Goal: Task Accomplishment & Management: Manage account settings

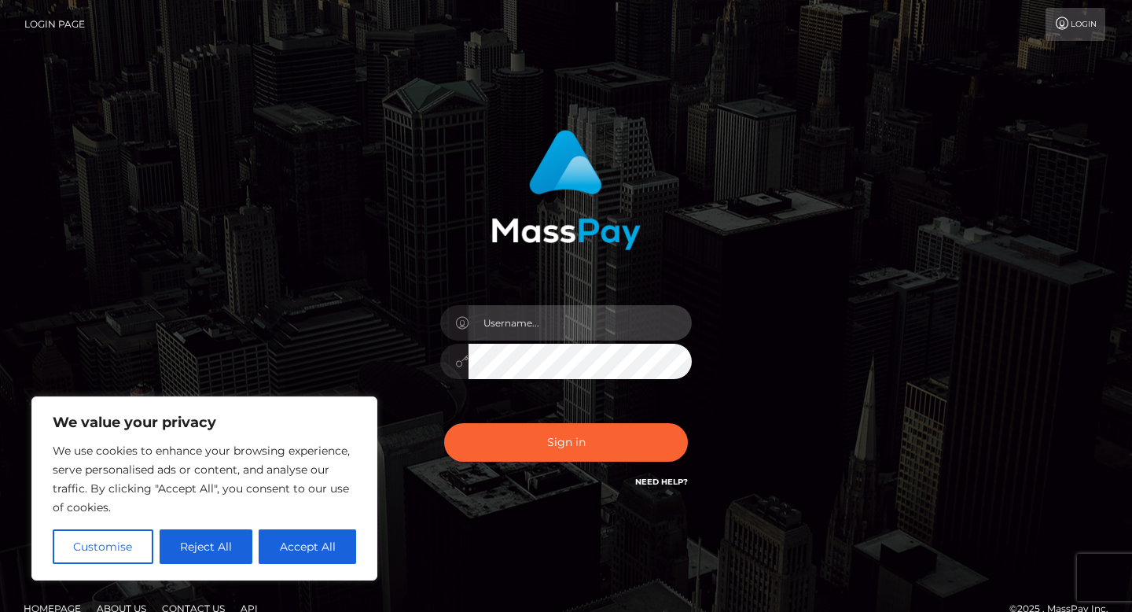
click at [564, 329] on input "text" at bounding box center [580, 322] width 223 height 35
type input "[EMAIL_ADDRESS][DOMAIN_NAME]"
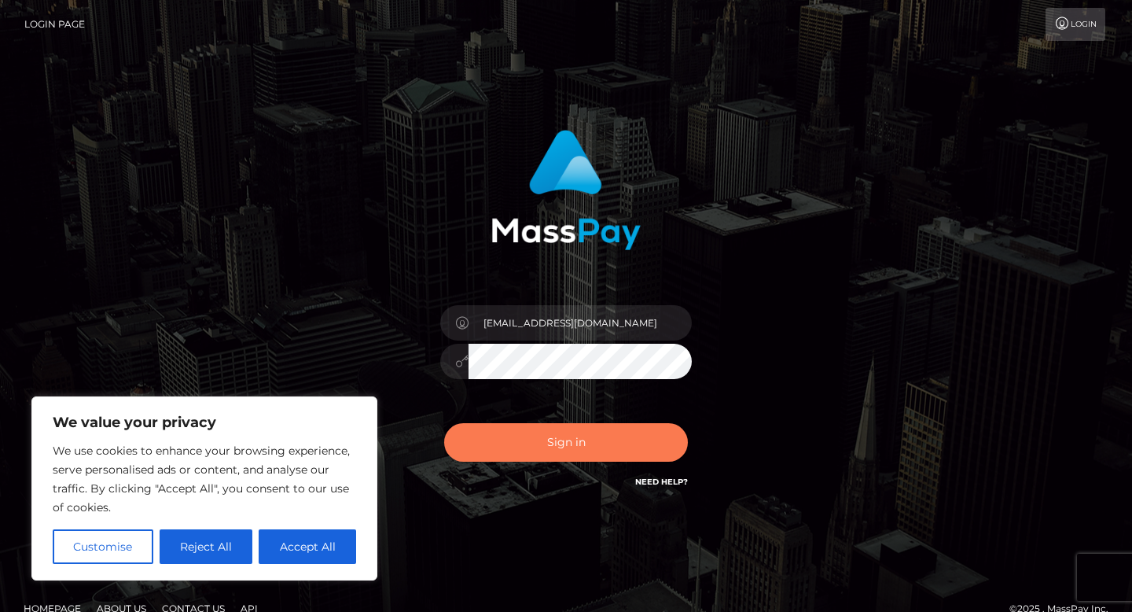
click at [607, 443] on button "Sign in" at bounding box center [566, 442] width 244 height 39
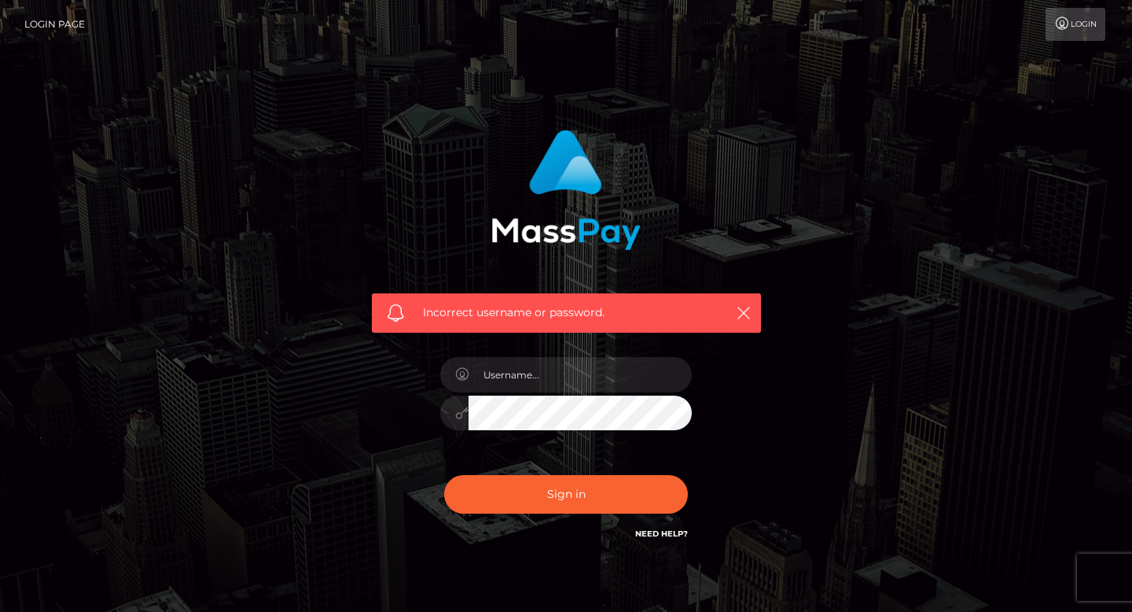
click at [282, 557] on div "Incorrect username or password." at bounding box center [566, 344] width 896 height 452
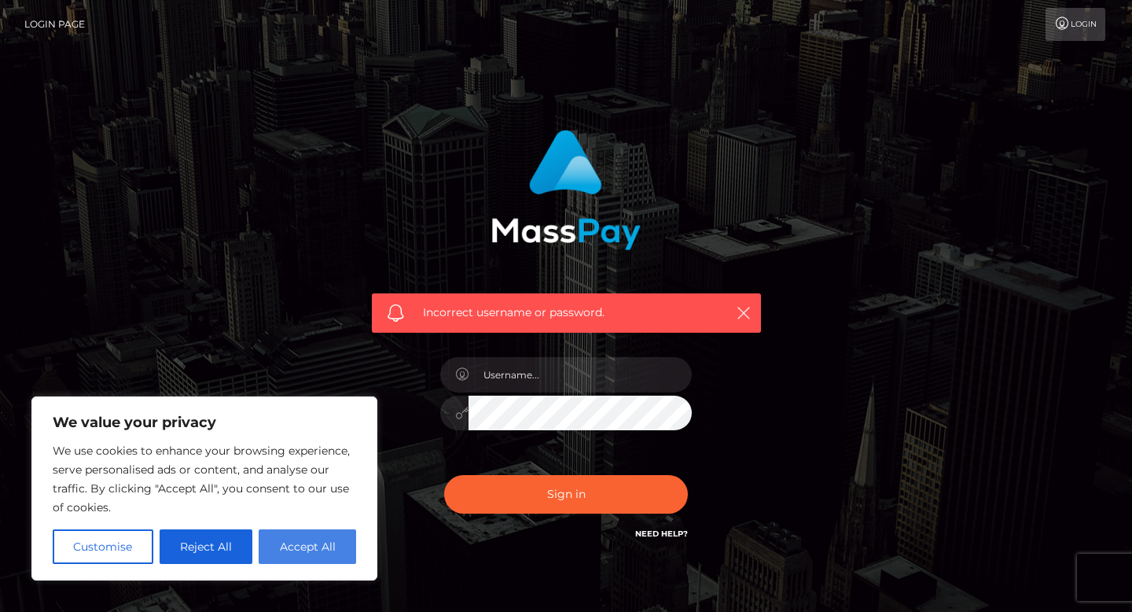
click at [342, 539] on button "Accept All" at bounding box center [307, 546] width 97 height 35
checkbox input "true"
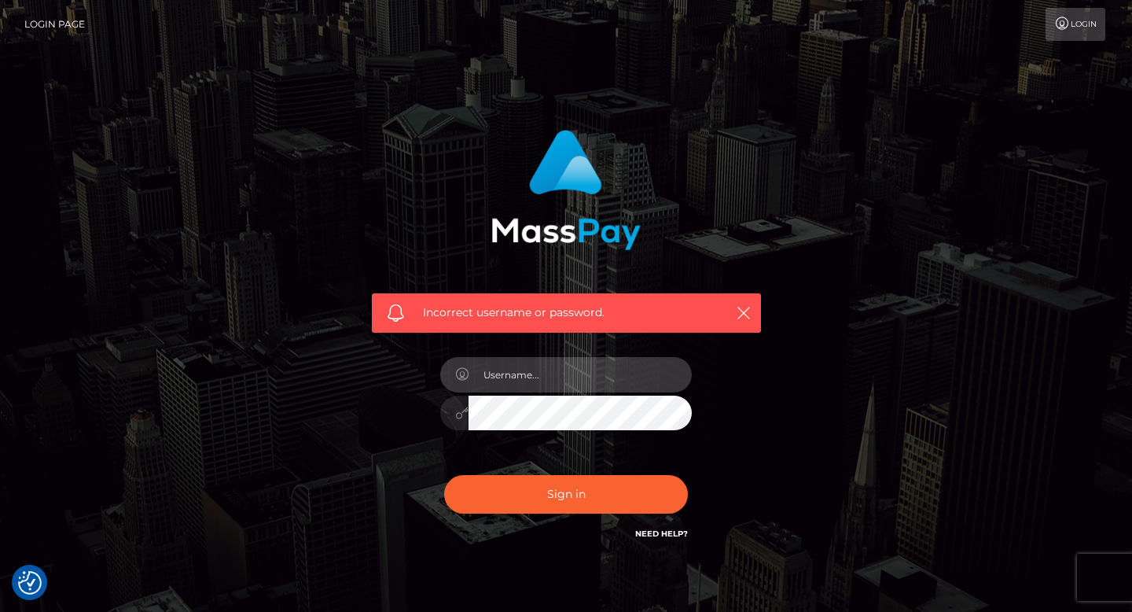
click at [580, 387] on input "text" at bounding box center [580, 374] width 223 height 35
type input "bG5lYm9vMDdAZ21haWwuY29t"
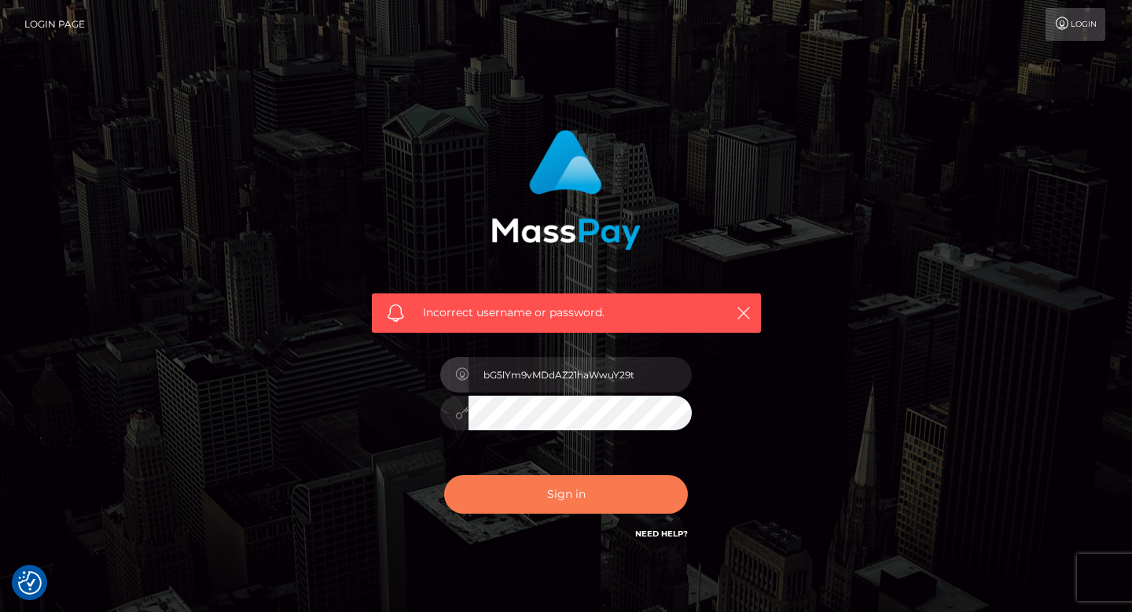
click at [625, 488] on button "Sign in" at bounding box center [566, 494] width 244 height 39
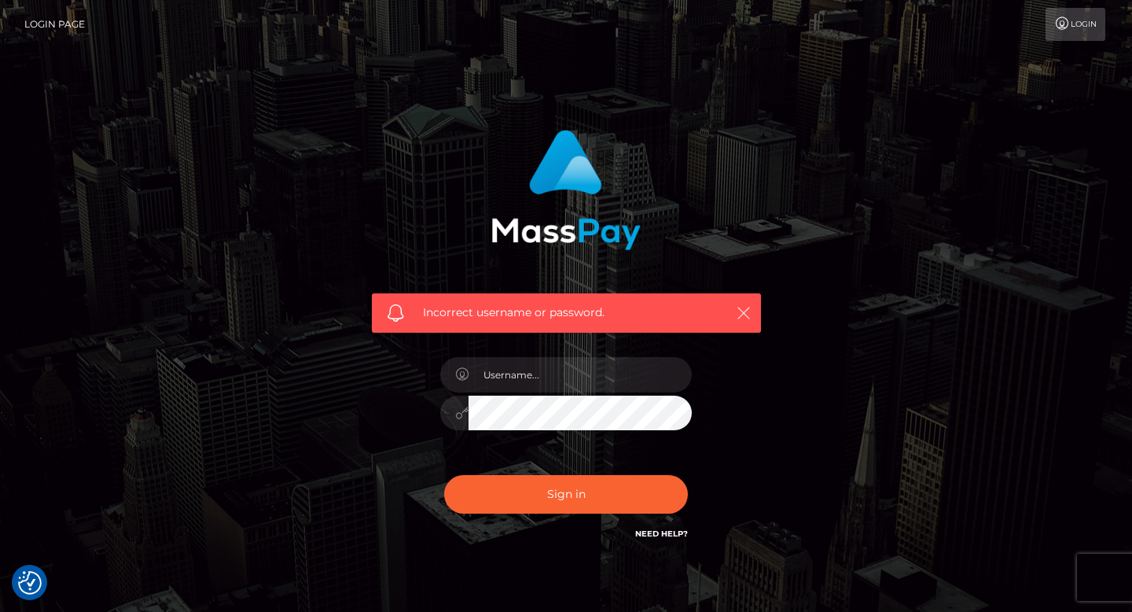
click at [747, 311] on icon "button" at bounding box center [744, 313] width 16 height 16
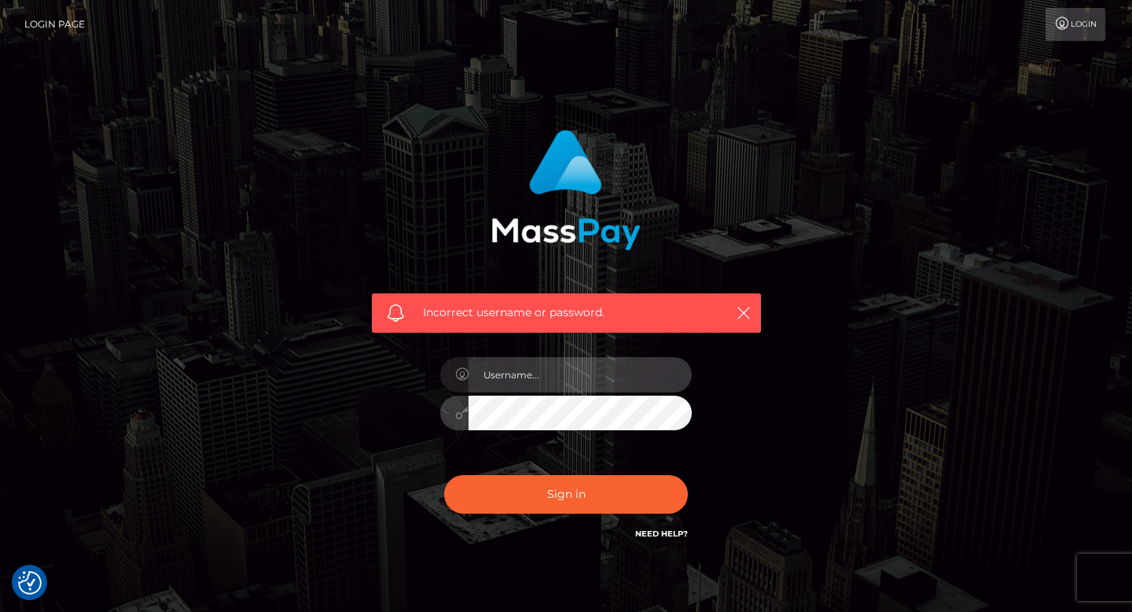
type input "lneboo07@gmail.com"
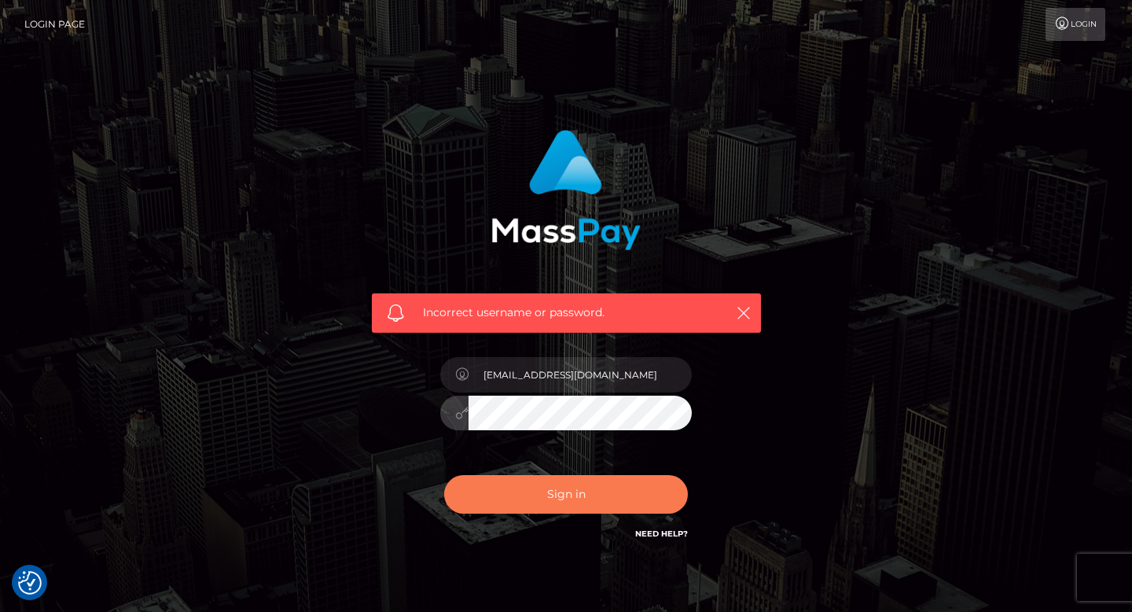
click at [581, 503] on button "Sign in" at bounding box center [566, 494] width 244 height 39
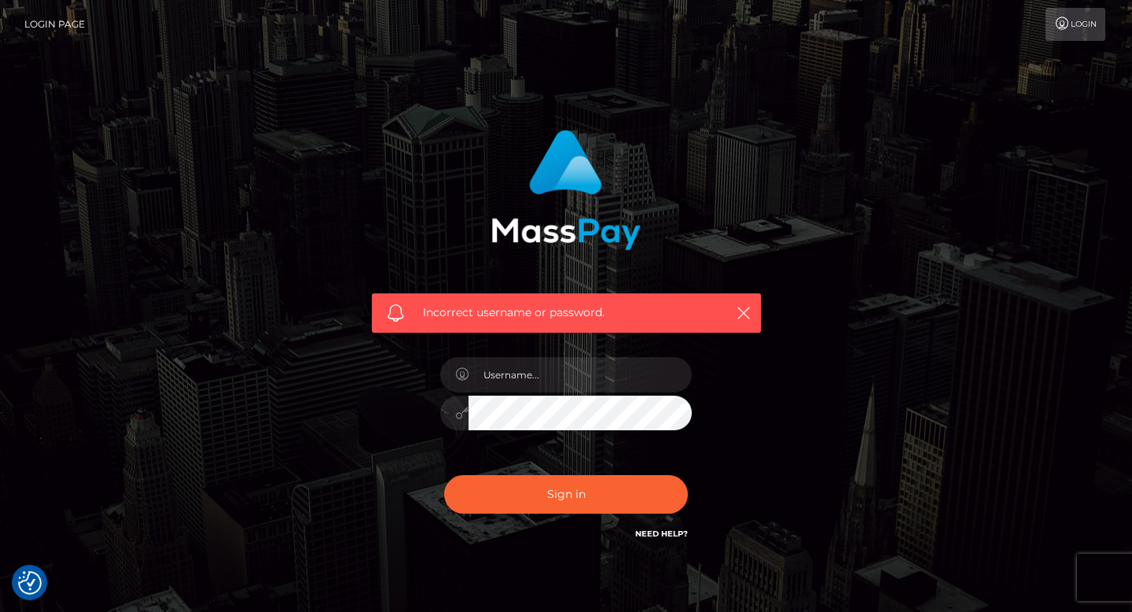
click at [645, 533] on link "Need Help?" at bounding box center [661, 533] width 53 height 10
click at [750, 315] on icon "button" at bounding box center [744, 313] width 16 height 16
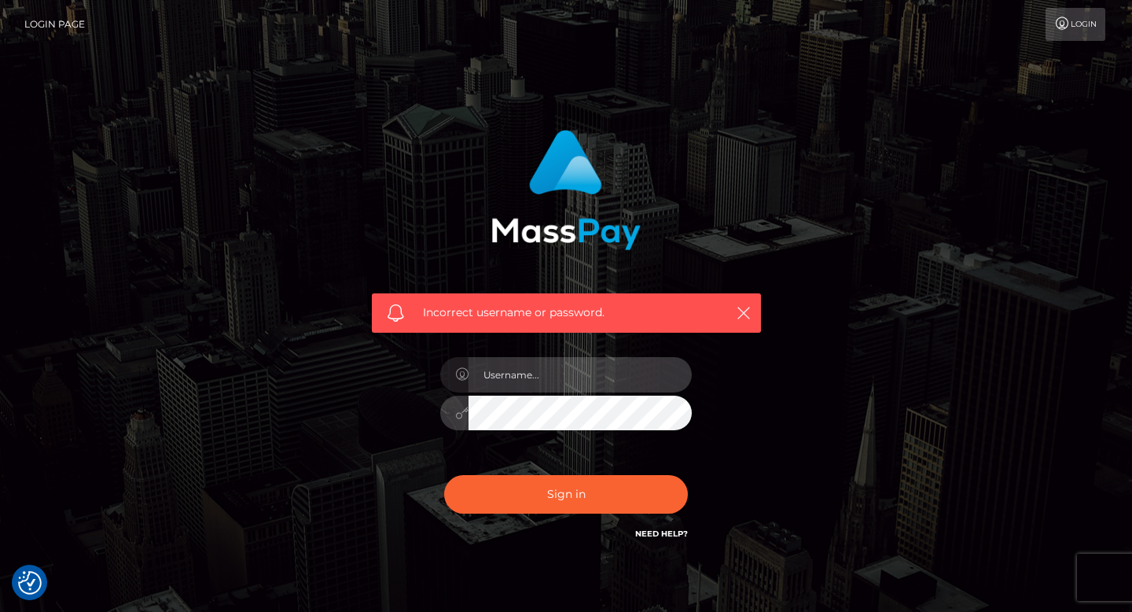
click at [588, 391] on input "text" at bounding box center [580, 374] width 223 height 35
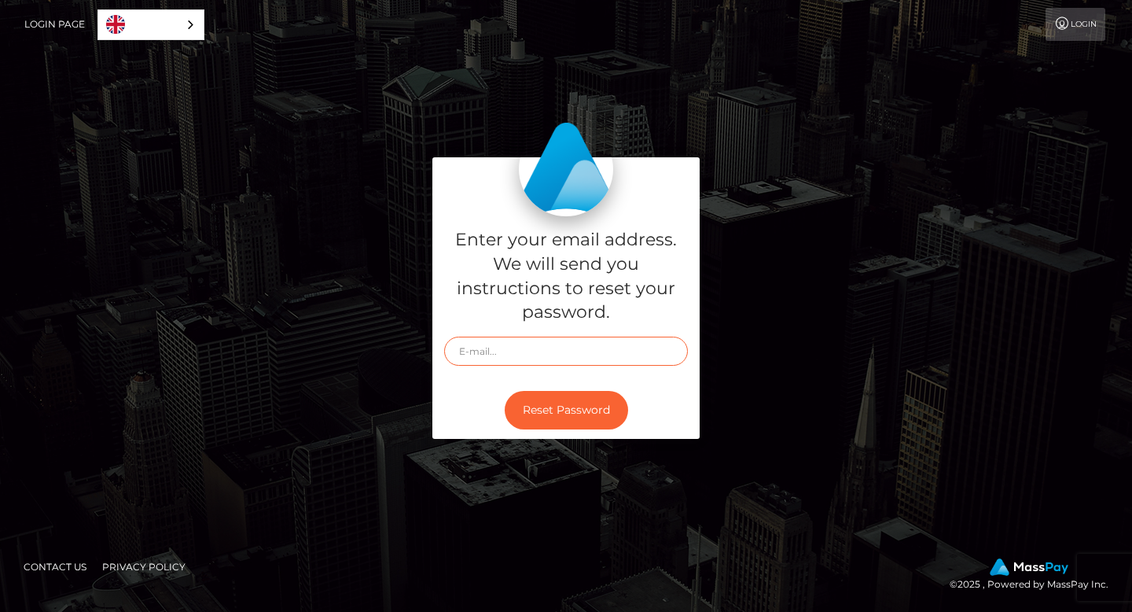
click at [530, 344] on input "text" at bounding box center [566, 350] width 244 height 29
click at [519, 355] on input "text" at bounding box center [566, 350] width 244 height 29
type input "[EMAIL_ADDRESS][DOMAIN_NAME]"
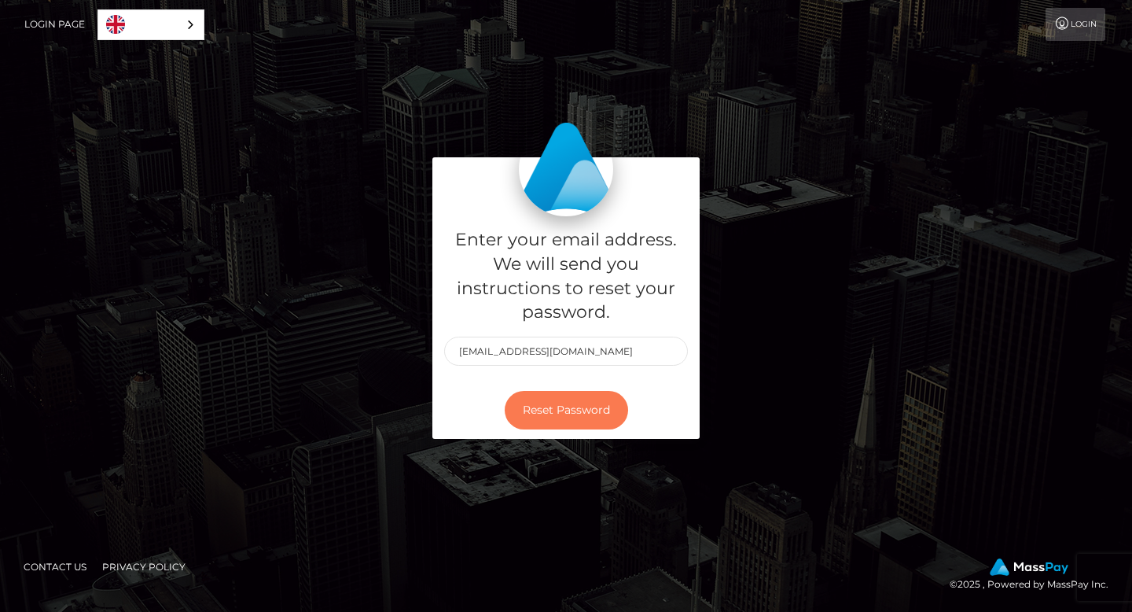
click at [579, 396] on button "Reset Password" at bounding box center [566, 410] width 123 height 39
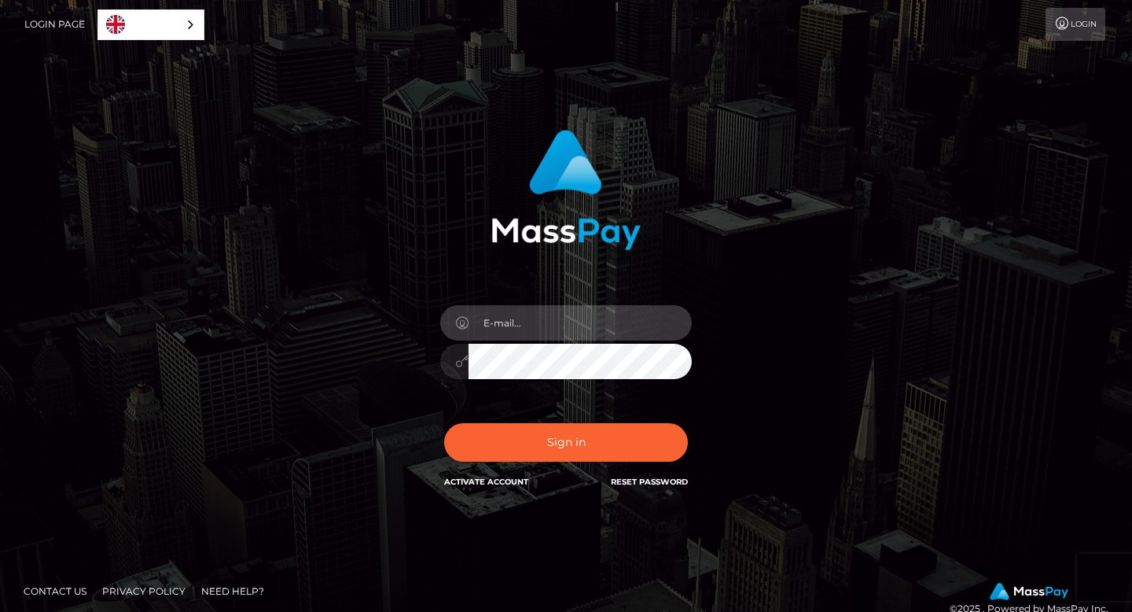
click at [557, 317] on input "email" at bounding box center [580, 322] width 223 height 35
type input "[EMAIL_ADDRESS][DOMAIN_NAME]"
click at [414, 358] on div "In order to protect your account, we're utilizing the help of a captcha service…" at bounding box center [566, 310] width 413 height 384
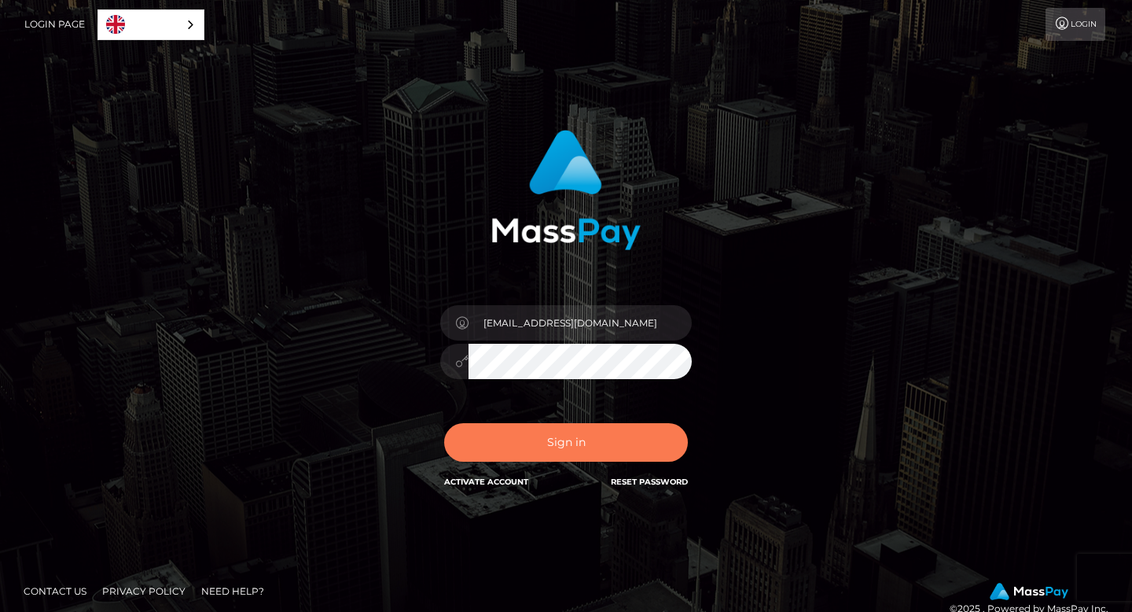
click at [457, 454] on button "Sign in" at bounding box center [566, 442] width 244 height 39
